Goal: Task Accomplishment & Management: Manage account settings

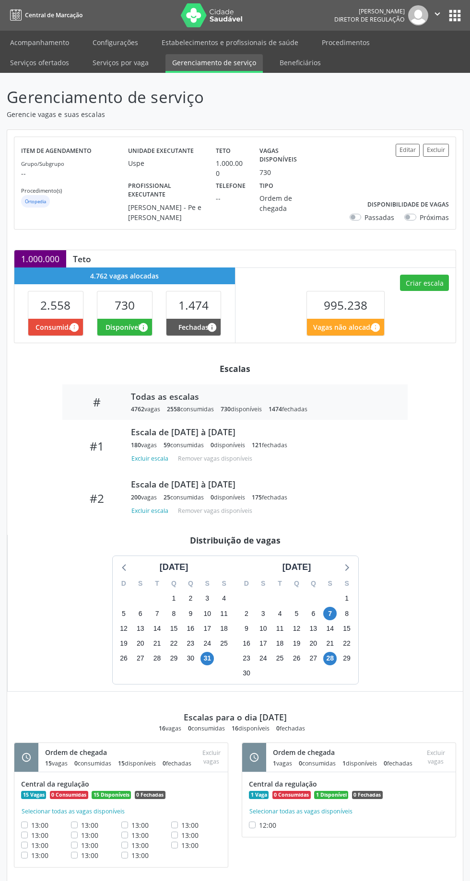
click at [135, 820] on span "13:00" at bounding box center [139, 824] width 17 height 9
click at [107, 806] on button "Selecionar todas as vagas disponíveis" at bounding box center [73, 811] width 104 height 10
click at [206, 746] on button "Excluir vagas" at bounding box center [211, 757] width 26 height 22
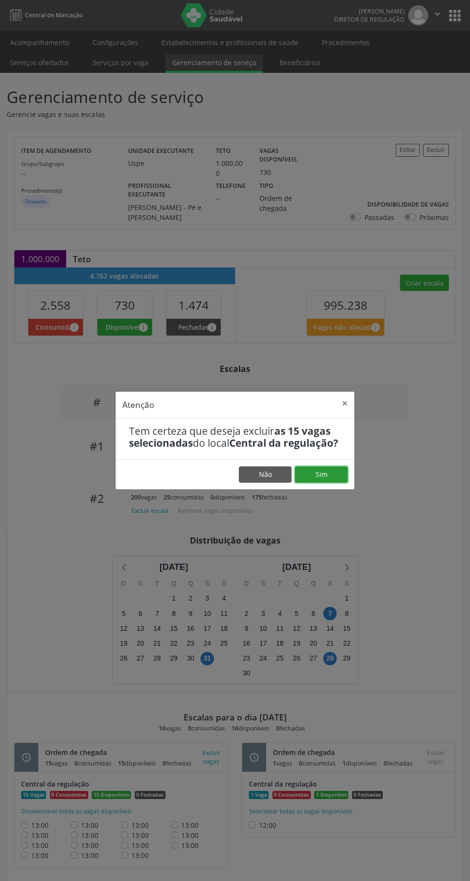
click at [323, 482] on button "Sim" at bounding box center [321, 474] width 53 height 16
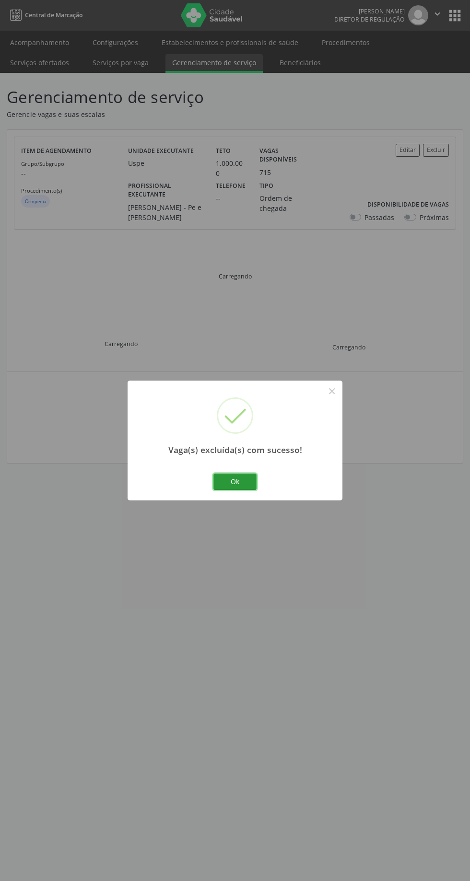
click at [234, 481] on button "Ok" at bounding box center [234, 481] width 43 height 16
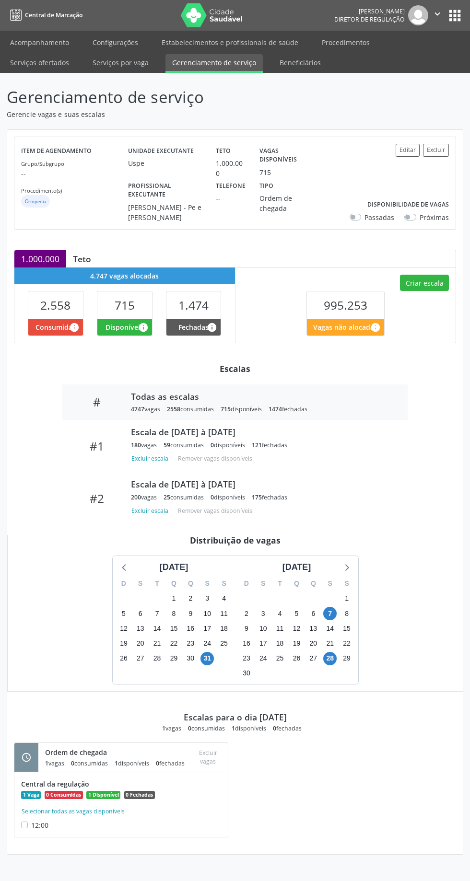
click at [121, 820] on div "12:00" at bounding box center [121, 825] width 200 height 10
click at [92, 806] on button "Selecionar todas as vagas disponíveis" at bounding box center [73, 811] width 104 height 10
click at [209, 746] on button "Excluir vagas" at bounding box center [207, 757] width 33 height 22
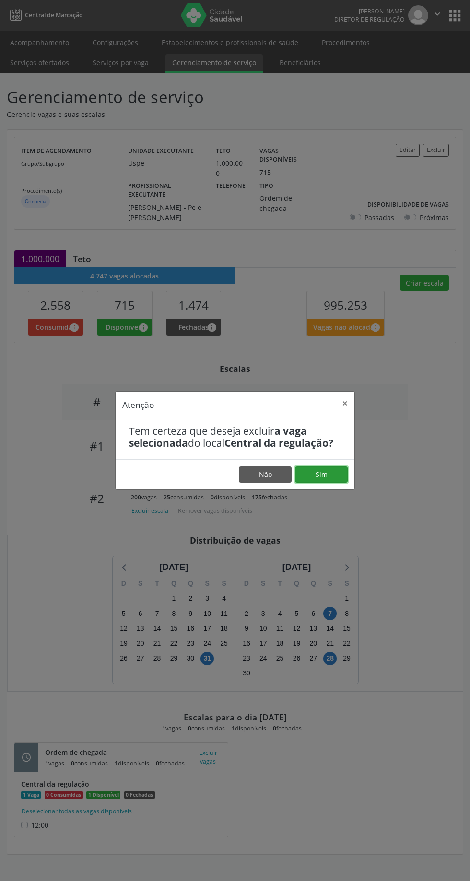
click at [335, 482] on button "Sim" at bounding box center [321, 474] width 53 height 16
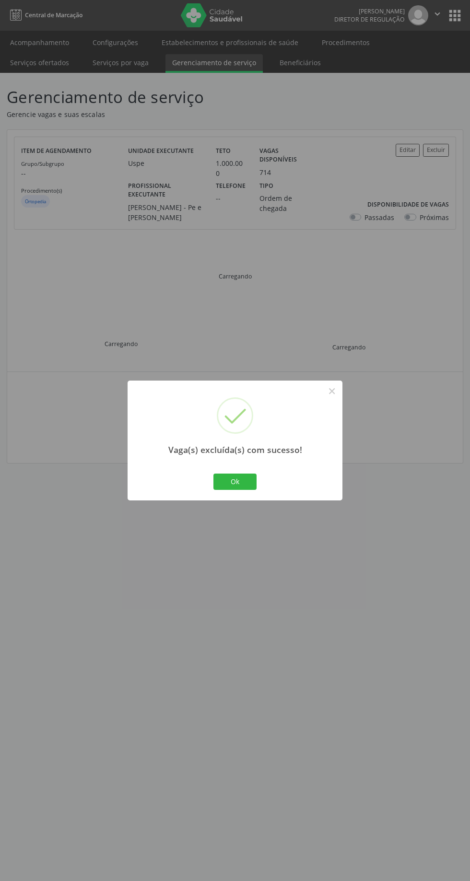
click at [247, 488] on button "Ok" at bounding box center [234, 481] width 43 height 16
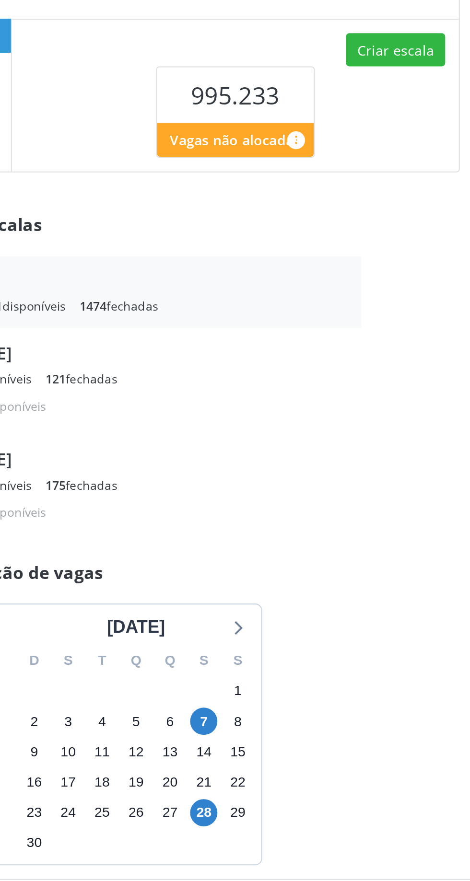
click at [315, 561] on div "[DATE]" at bounding box center [296, 567] width 36 height 13
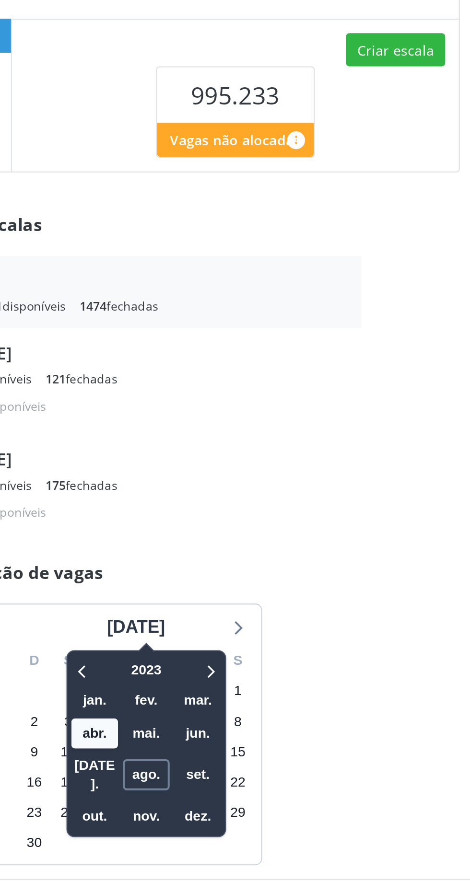
click at [313, 632] on span "ago." at bounding box center [301, 639] width 23 height 15
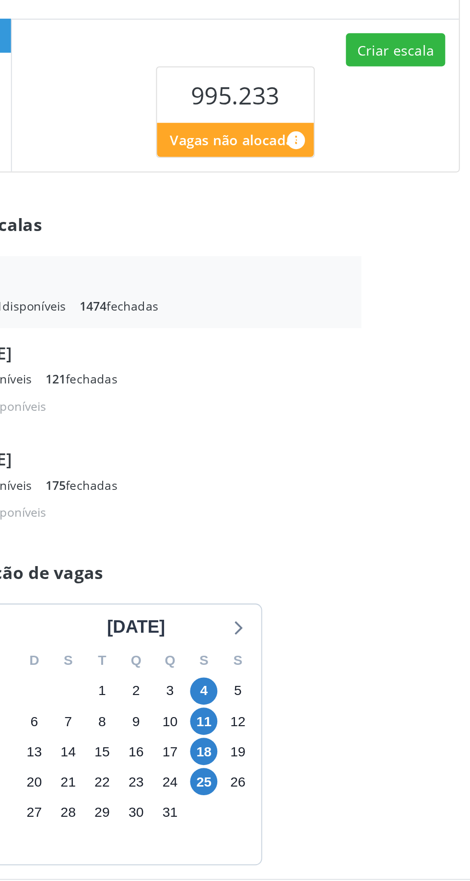
click at [315, 561] on div "[DATE]" at bounding box center [296, 567] width 36 height 13
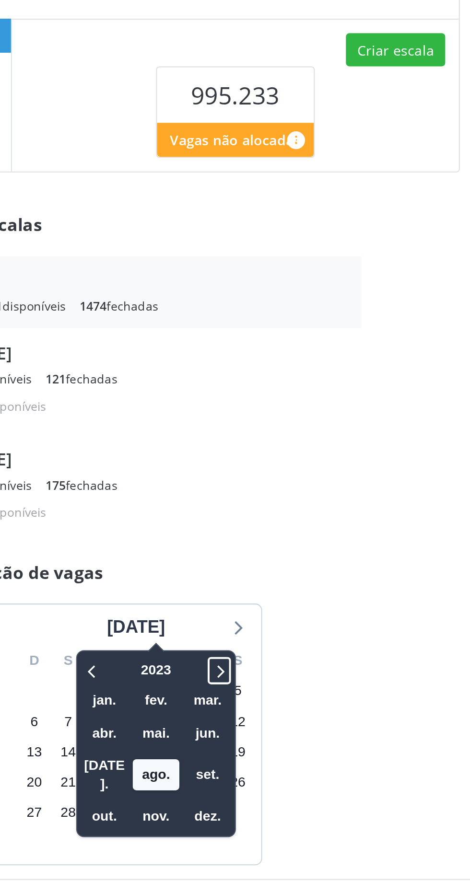
click at [342, 583] on icon at bounding box center [337, 588] width 10 height 11
click at [340, 586] on icon at bounding box center [337, 589] width 3 height 6
click at [318, 632] on span "ago." at bounding box center [306, 639] width 23 height 15
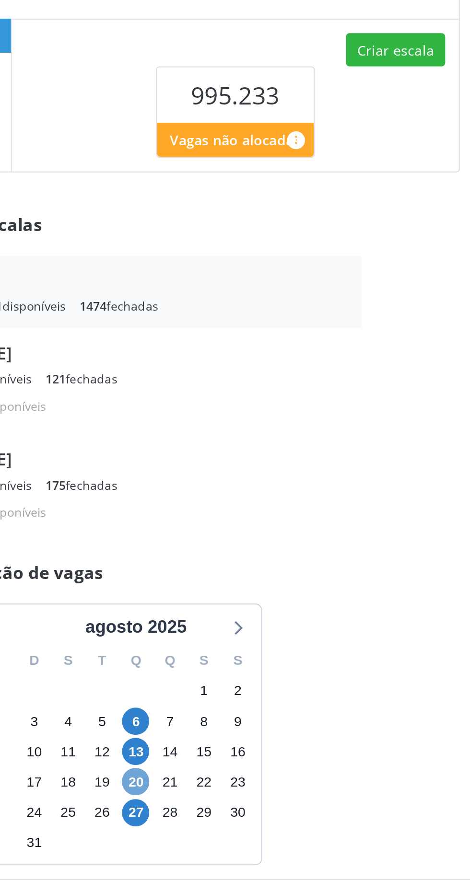
click at [303, 636] on span "20" at bounding box center [295, 642] width 13 height 13
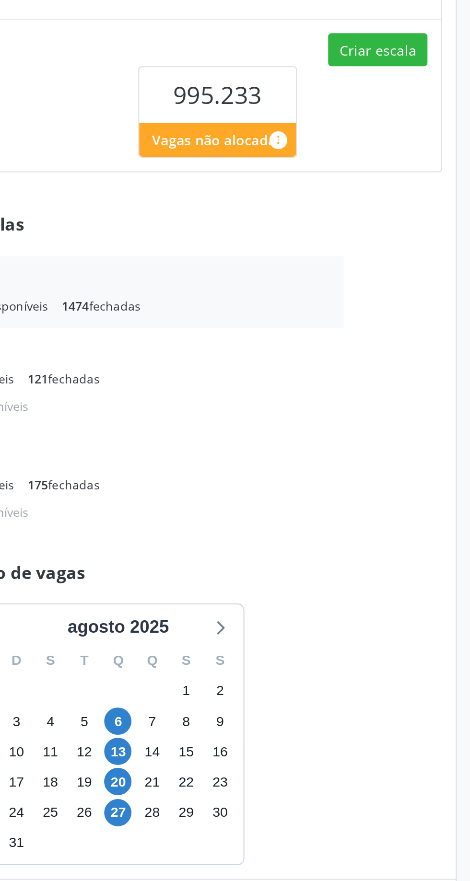
click at [303, 651] on div "27" at bounding box center [295, 658] width 13 height 15
click at [303, 652] on span "27" at bounding box center [295, 658] width 13 height 13
click at [303, 636] on span "20" at bounding box center [295, 642] width 13 height 13
